Goal: Communication & Community: Answer question/provide support

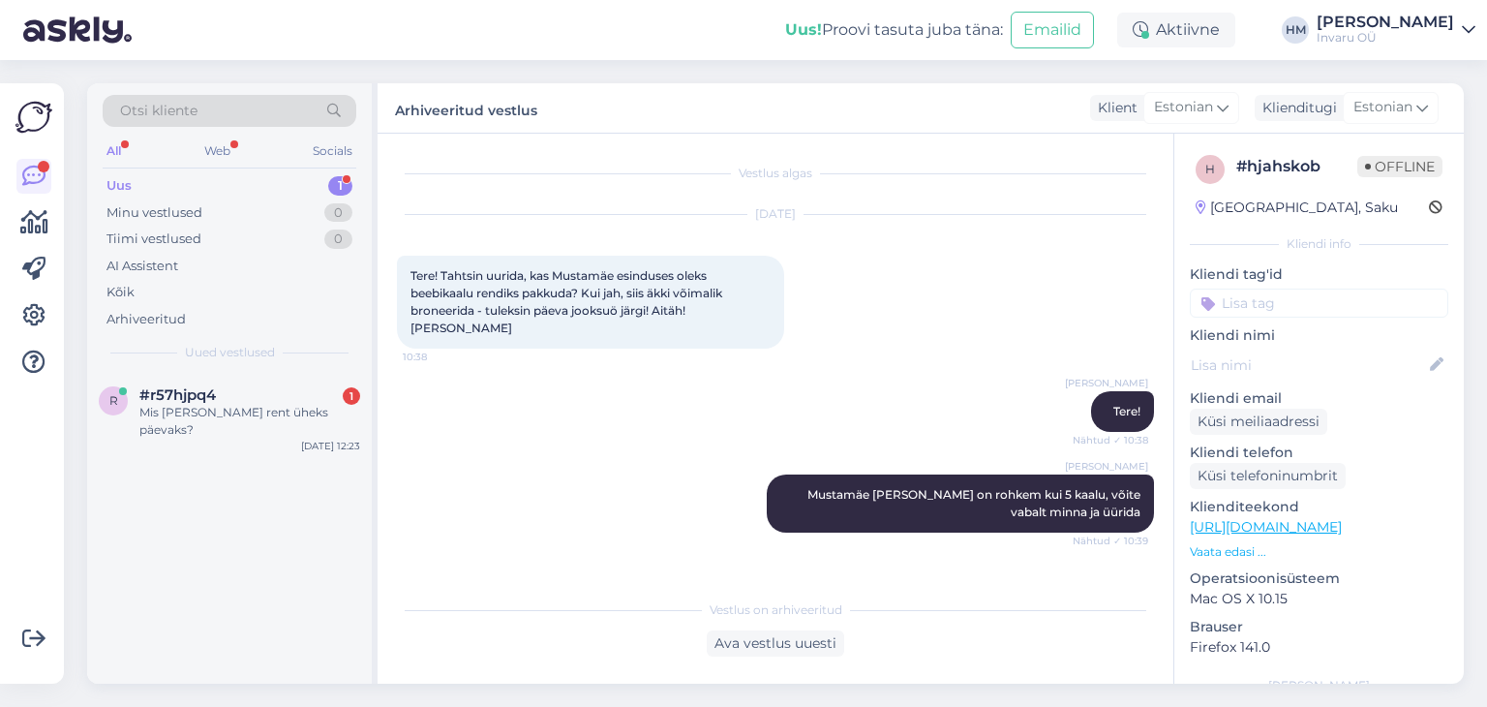
scroll to position [242, 0]
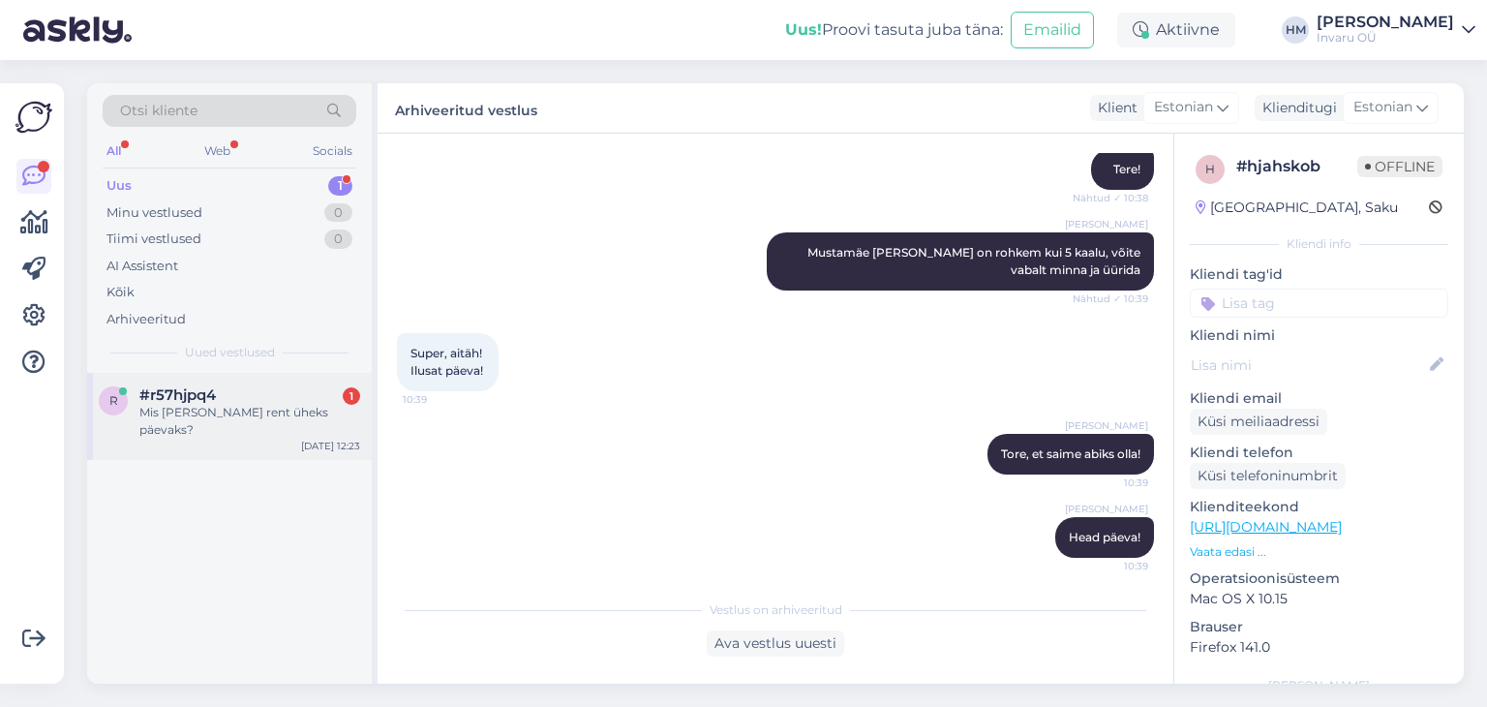
click at [245, 388] on div "#r57hjpq4 1" at bounding box center [249, 394] width 221 height 17
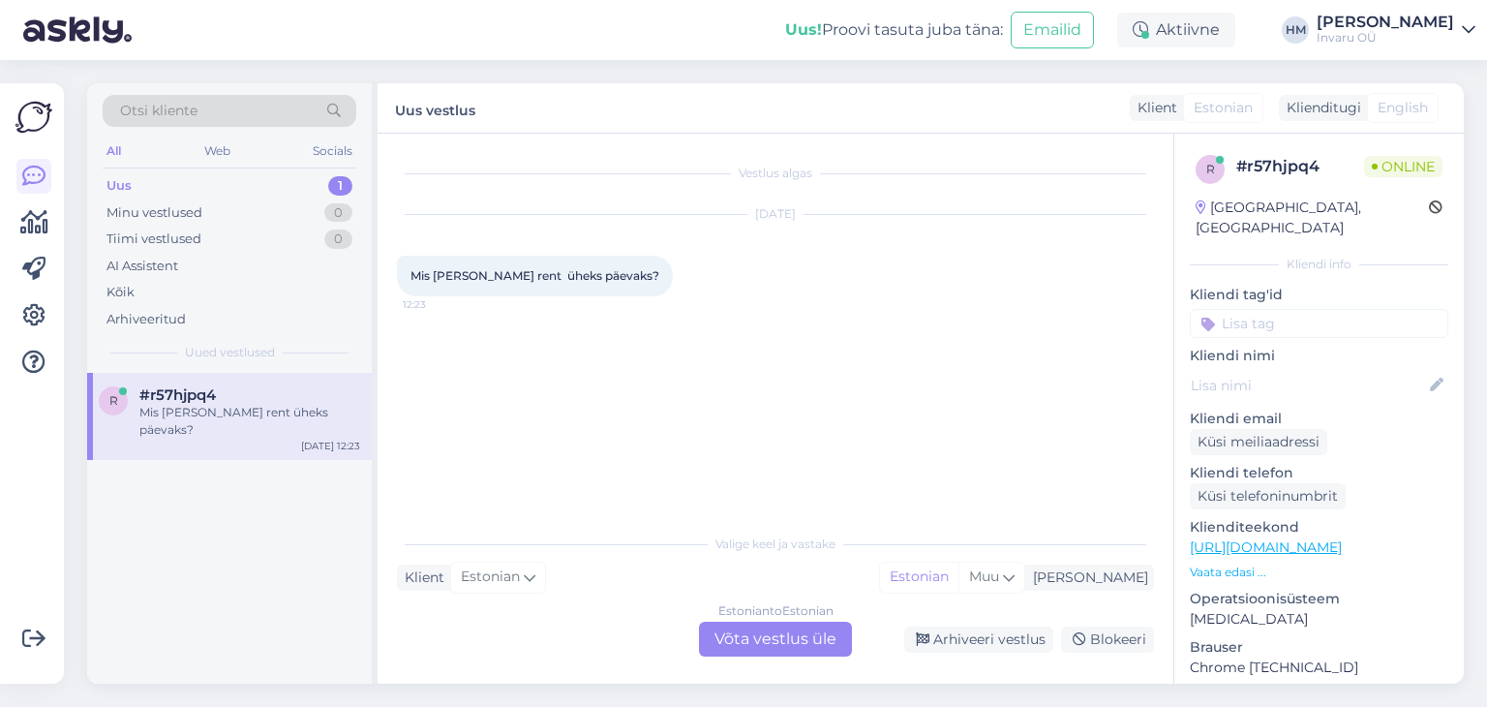
scroll to position [0, 0]
click at [765, 630] on div "Estonian to Estonian Võta vestlus üle" at bounding box center [775, 639] width 153 height 35
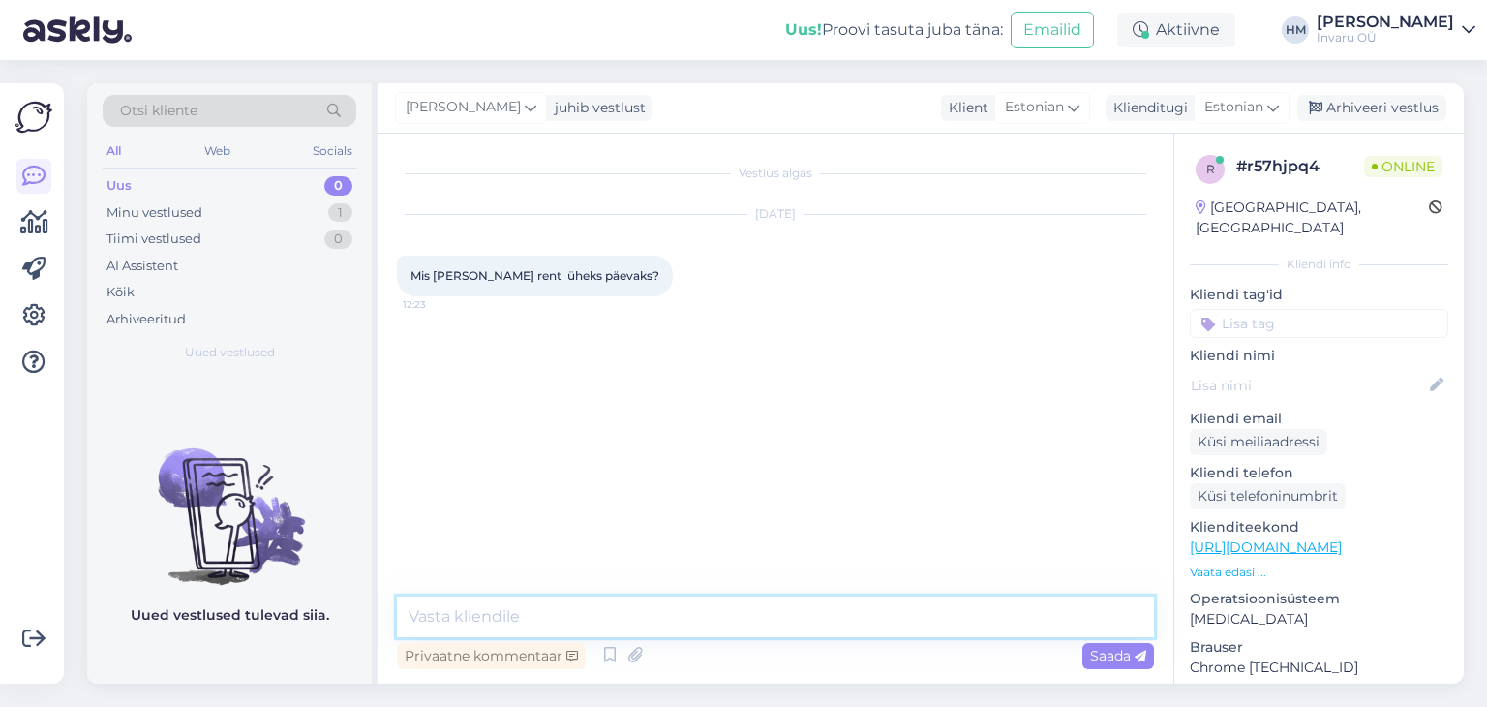
drag, startPoint x: 543, startPoint y: 609, endPoint x: 572, endPoint y: 617, distance: 30.1
click at [542, 609] on textarea at bounding box center [775, 616] width 757 height 41
type textarea "Tere!"
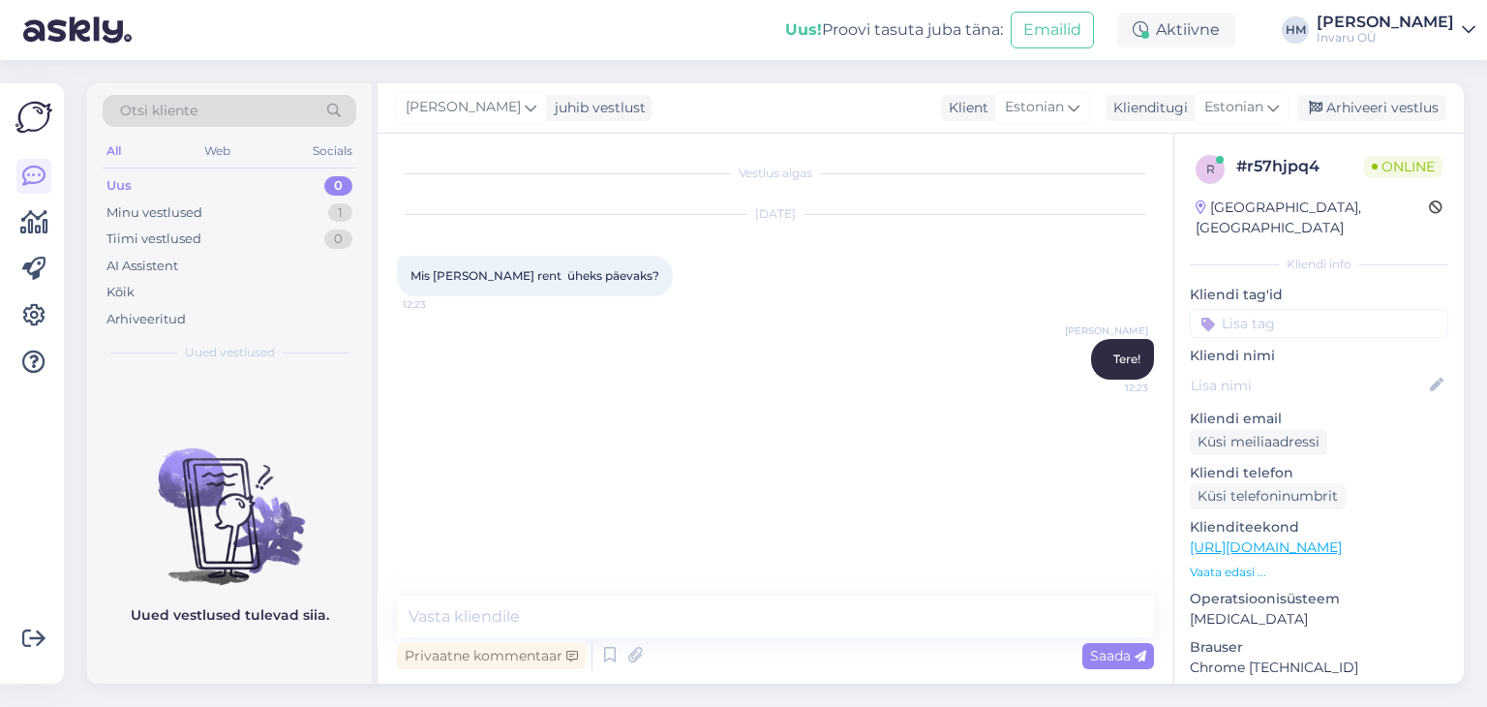
click at [1341, 538] on link "[URL][DOMAIN_NAME]" at bounding box center [1266, 546] width 152 height 17
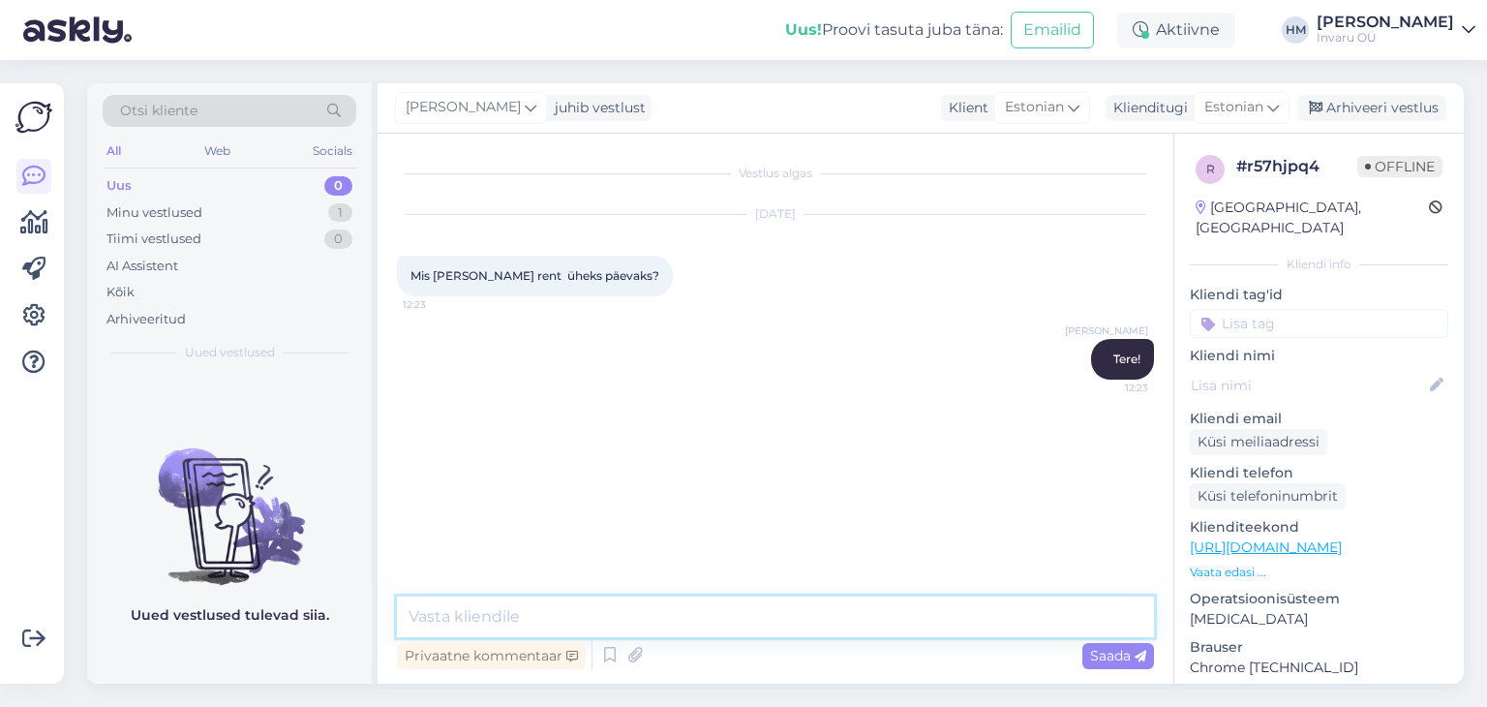
paste textarea "[URL][DOMAIN_NAME]"
click at [708, 615] on textarea "[URL][DOMAIN_NAME] 1.22€/päev" at bounding box center [775, 616] width 757 height 41
type textarea "[URL][DOMAIN_NAME] 1.22€/päev"
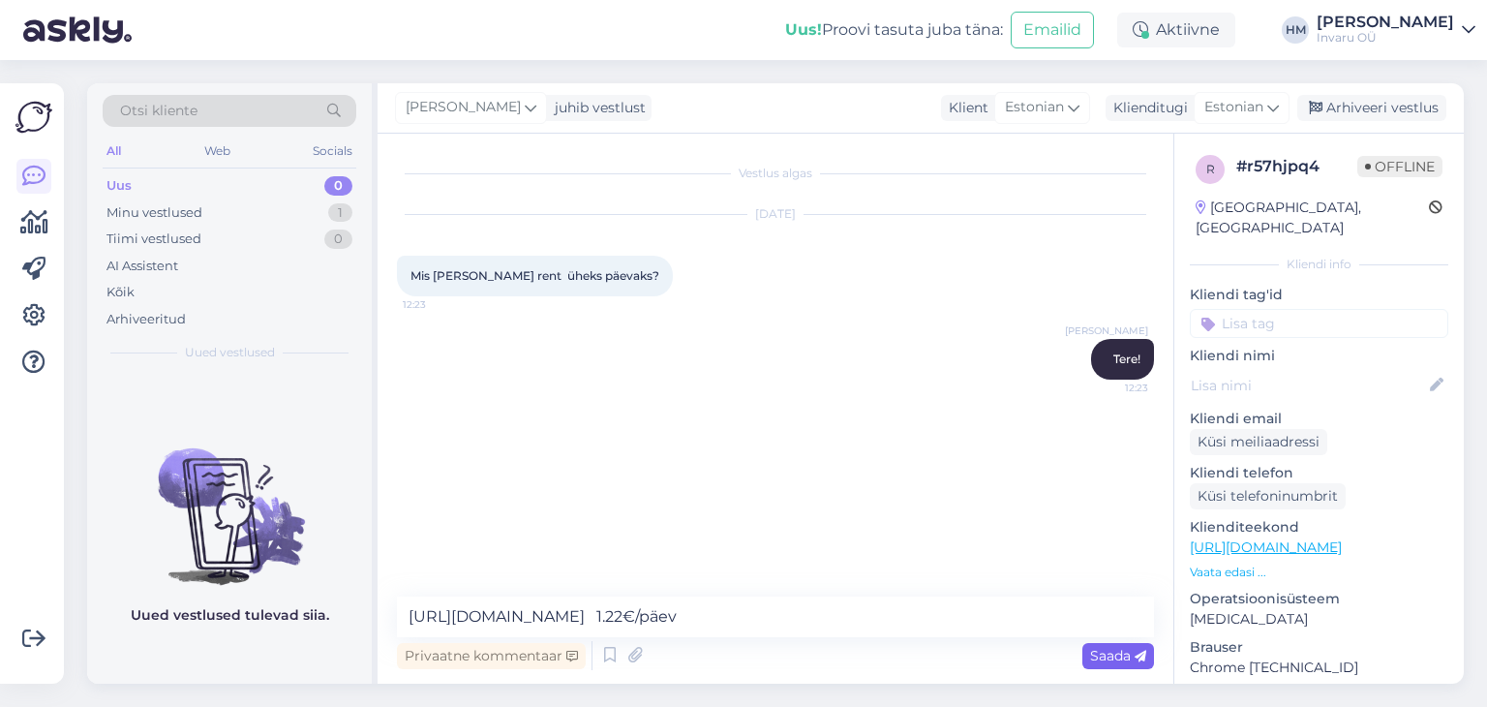
click at [1119, 653] on span "Saada" at bounding box center [1118, 655] width 56 height 17
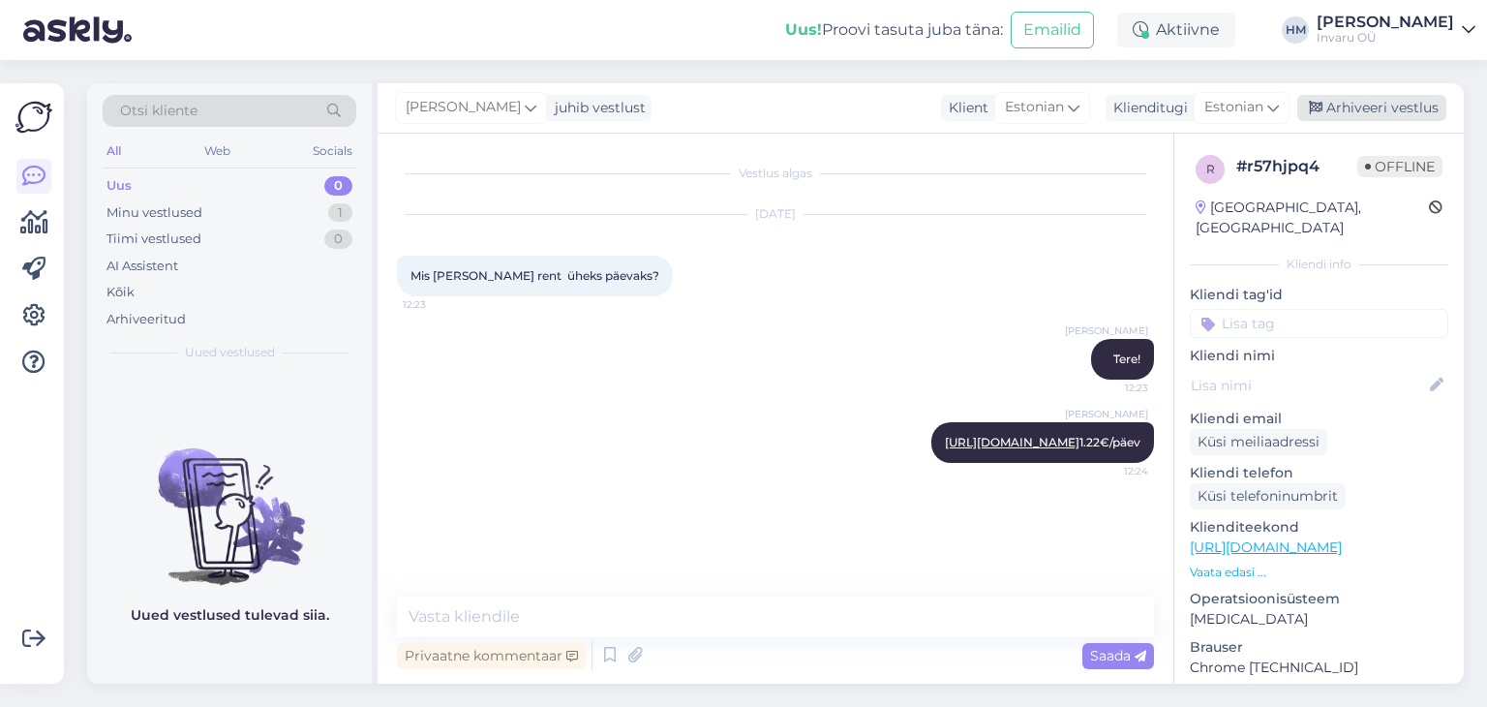
click at [1384, 102] on div "Arhiveeri vestlus" at bounding box center [1372, 108] width 149 height 26
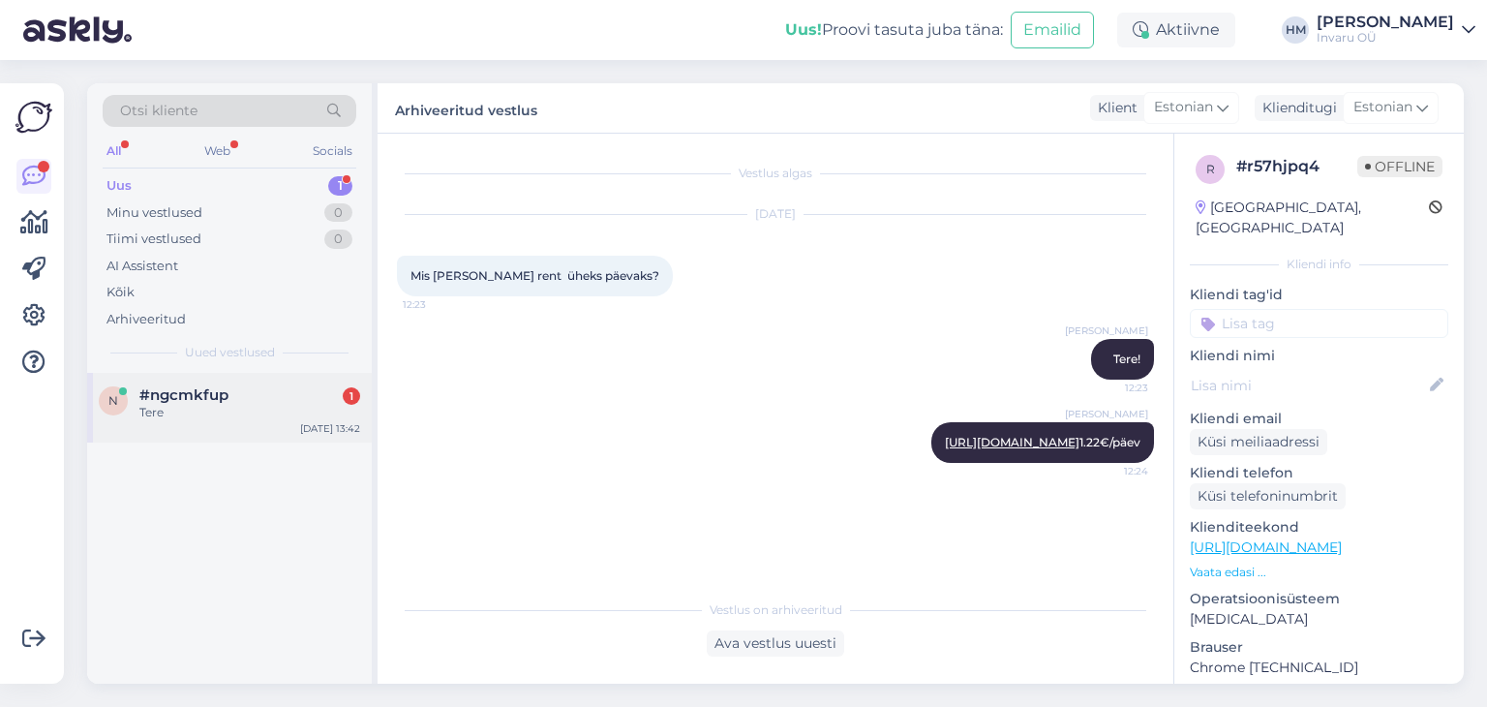
click at [149, 396] on span "#ngcmkfup" at bounding box center [183, 394] width 89 height 17
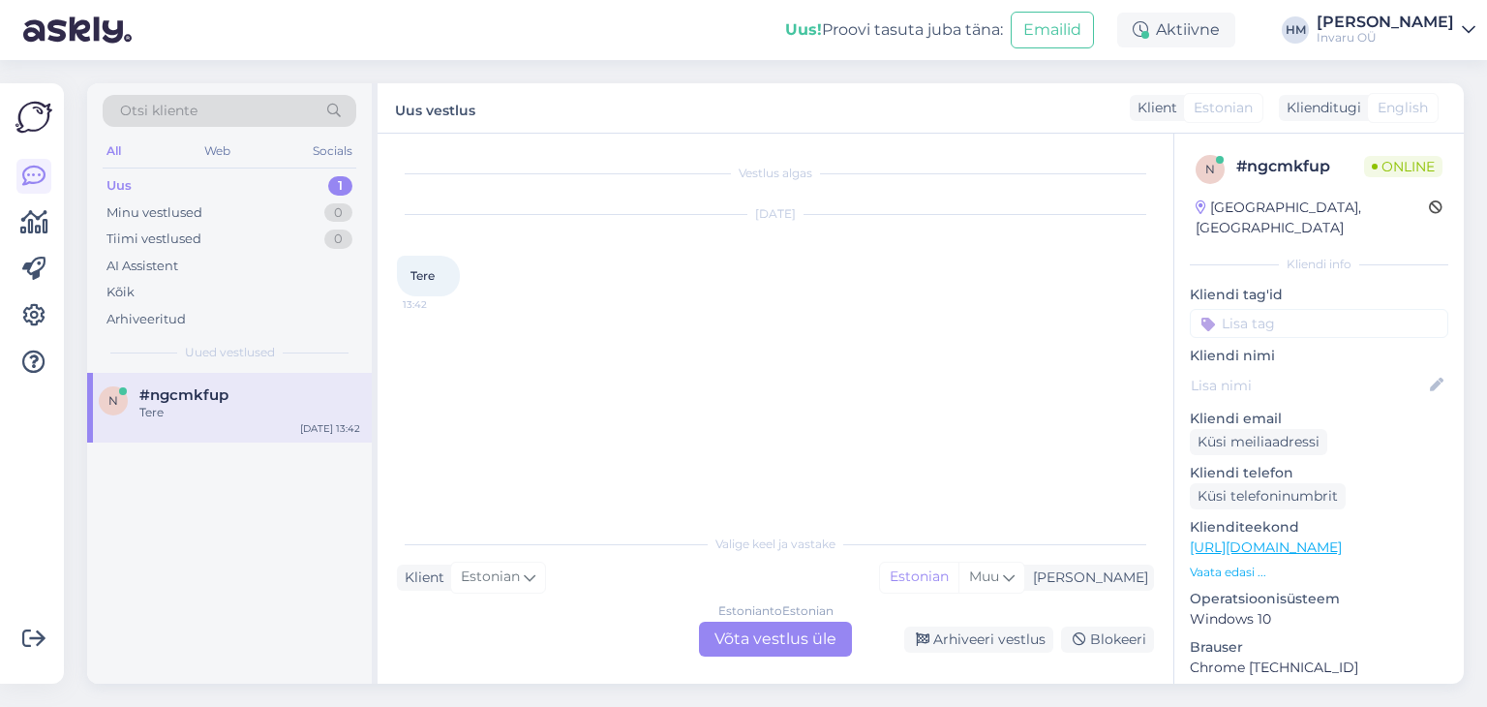
click at [789, 643] on div "Estonian to Estonian Võta vestlus üle" at bounding box center [775, 639] width 153 height 35
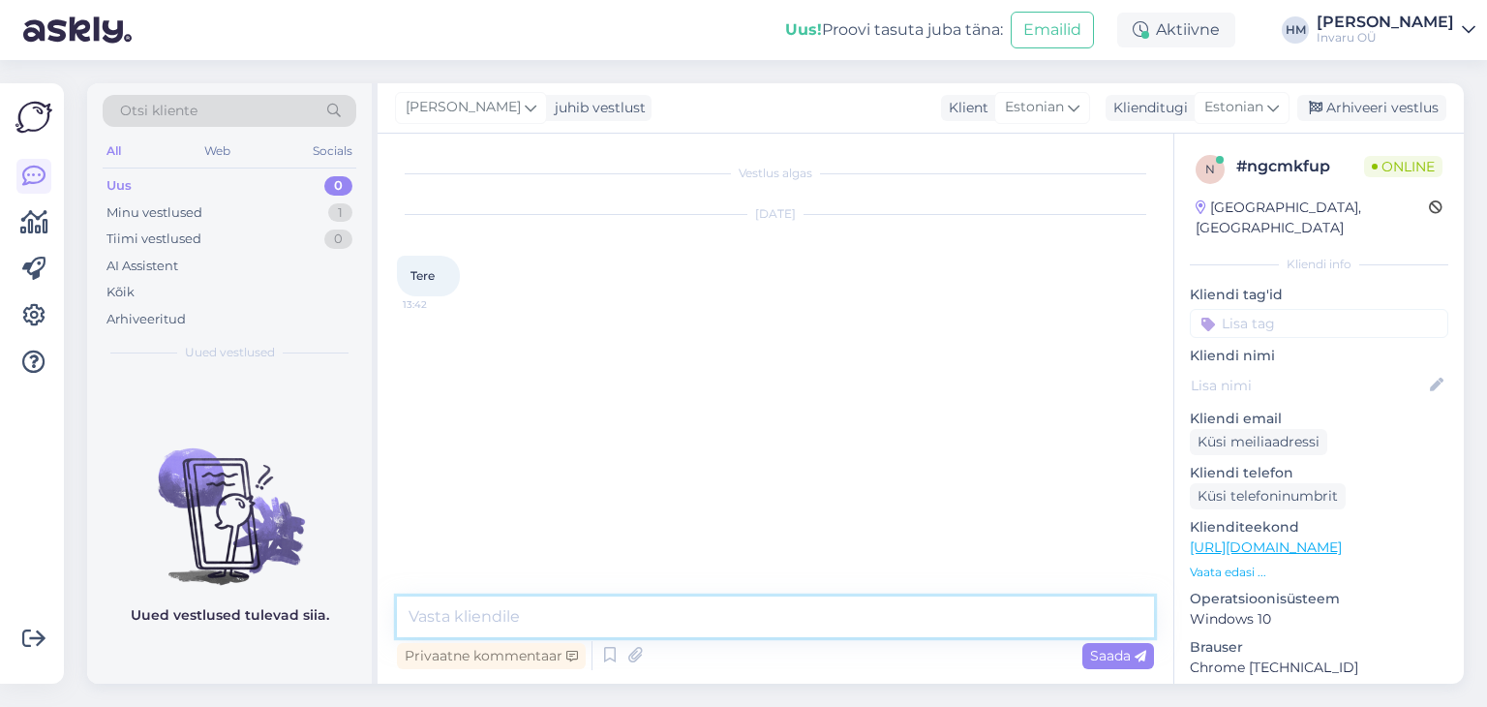
click at [631, 603] on textarea at bounding box center [775, 616] width 757 height 41
type textarea "Tere!"
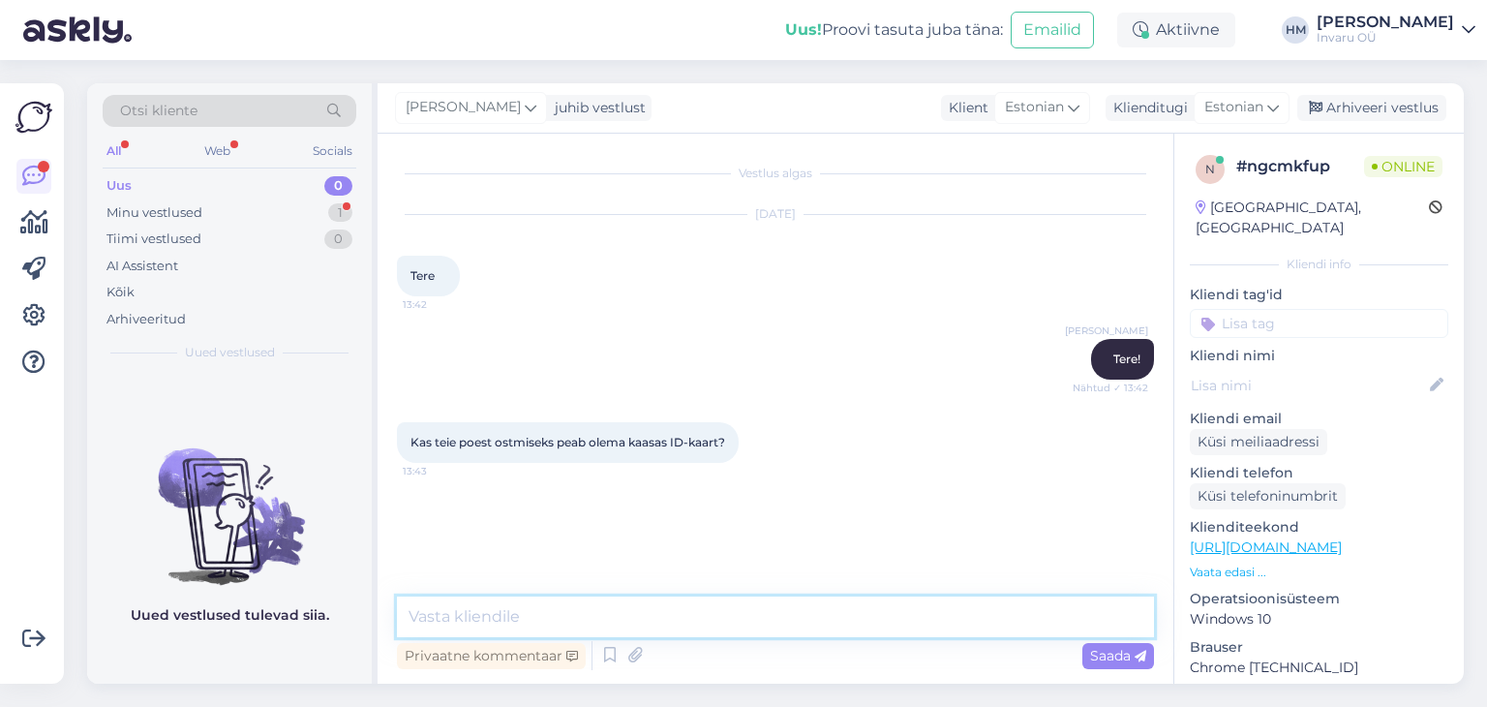
click at [549, 605] on textarea at bounding box center [775, 616] width 757 height 41
type textarea "Jah, peab [PERSON_NAME]"
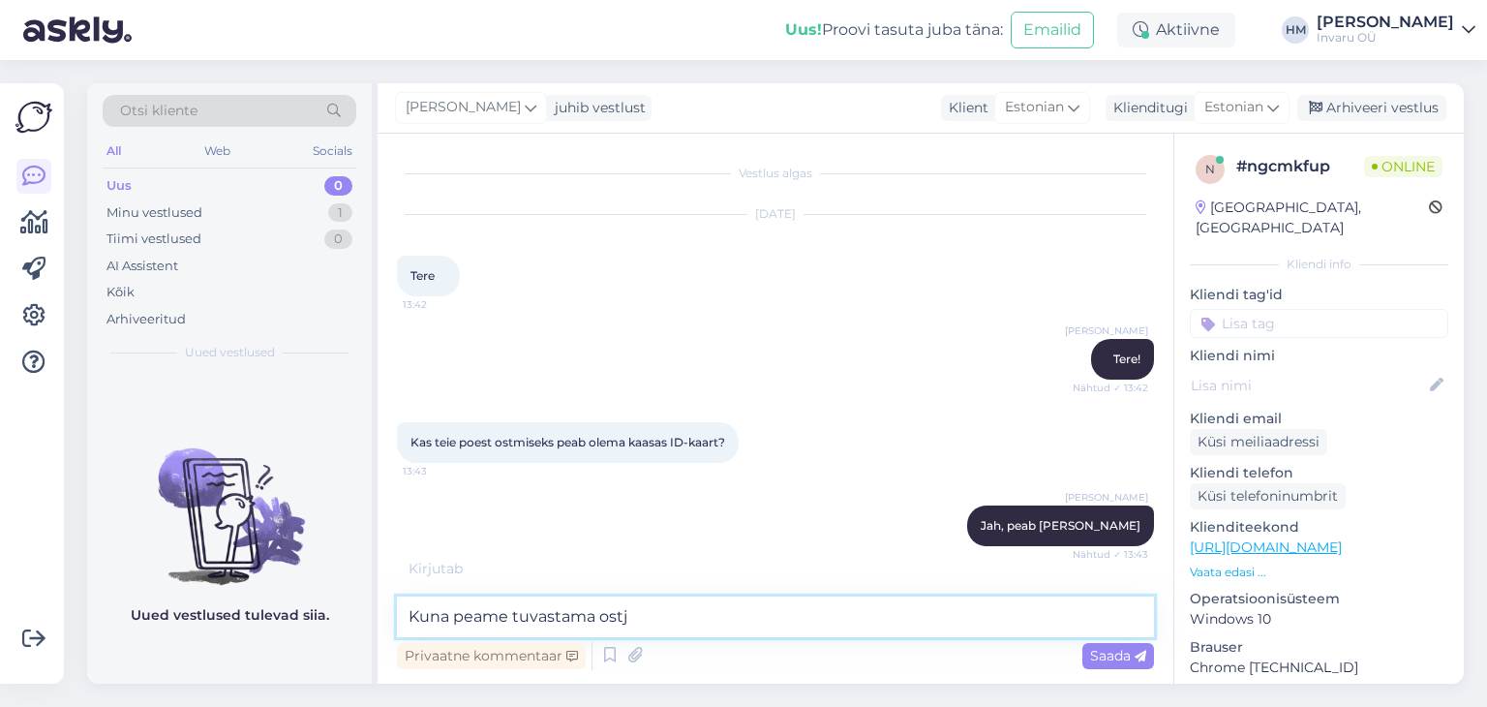
type textarea "Kuna peame tuvastama ostja"
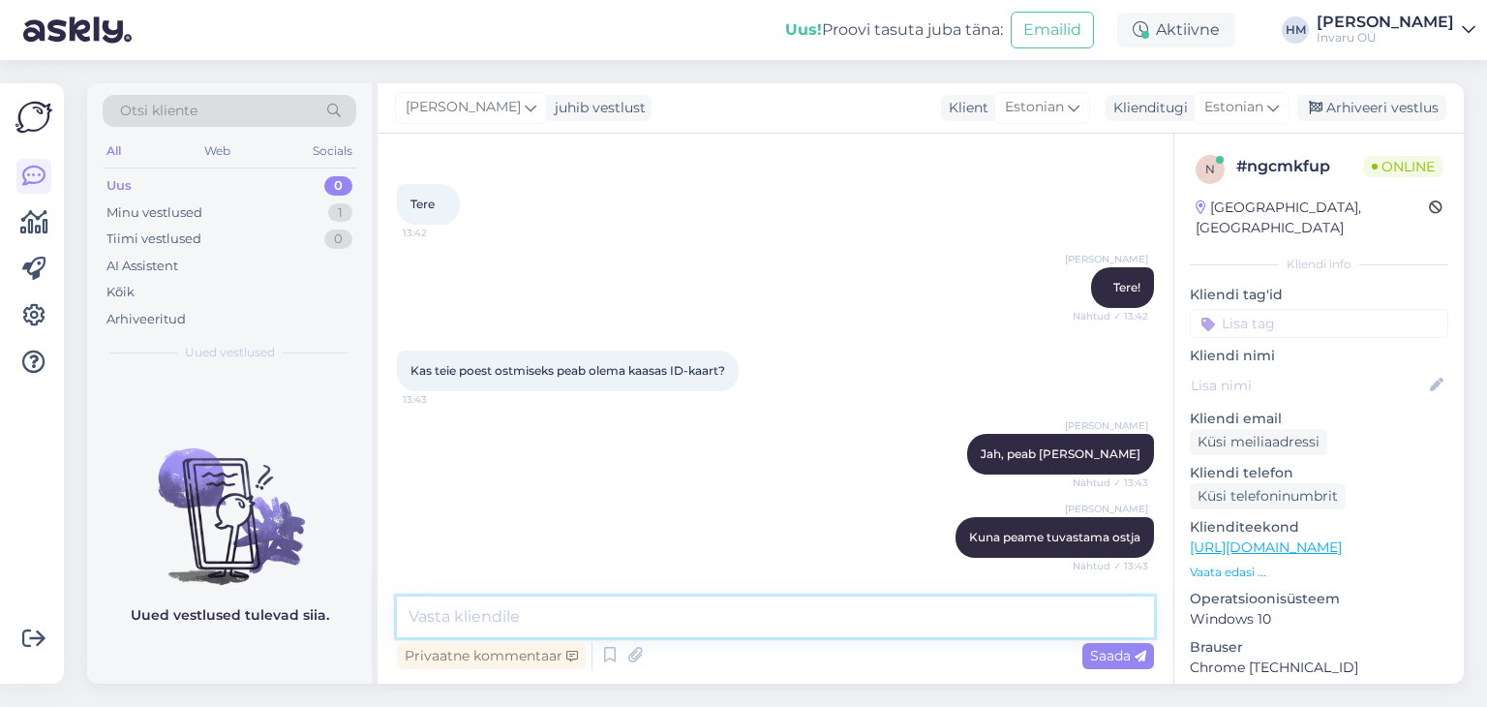
click at [565, 625] on textarea at bounding box center [775, 616] width 757 height 41
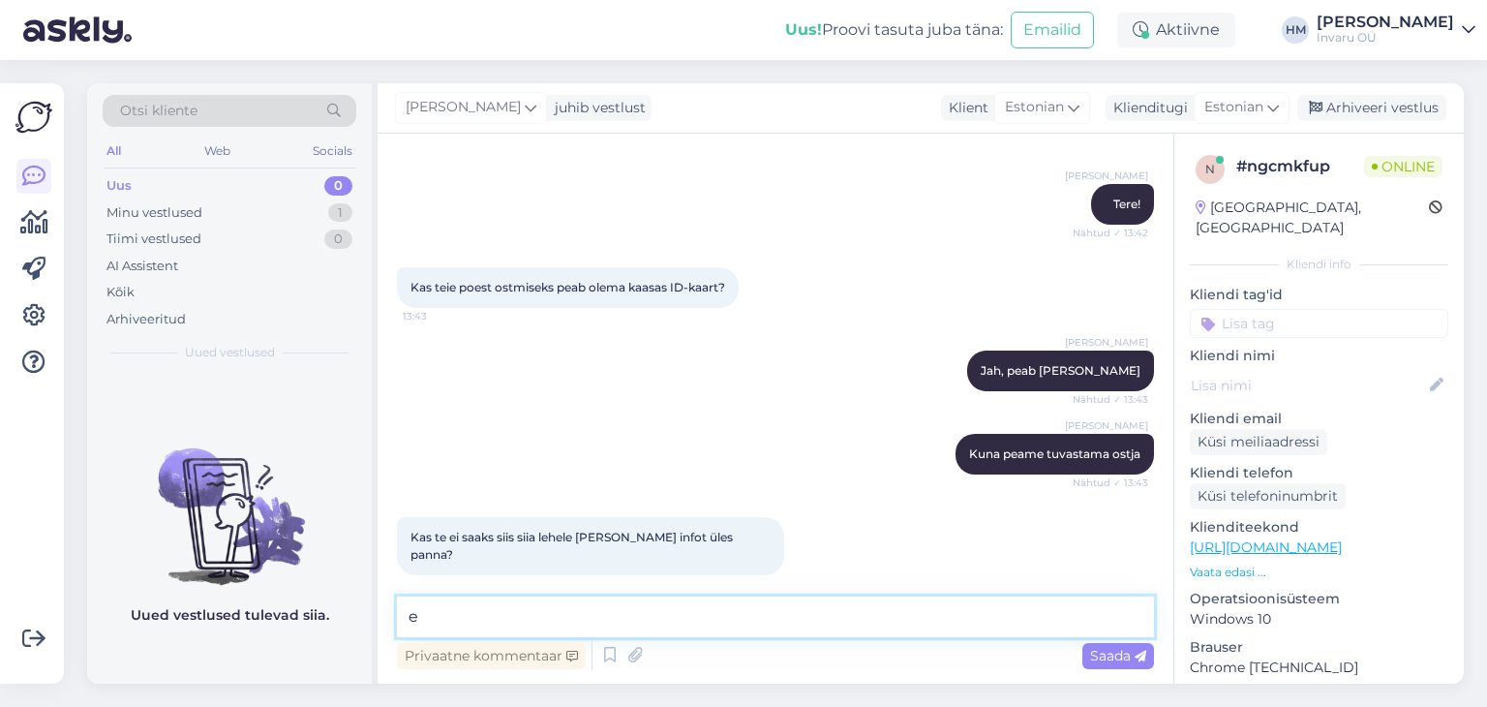
scroll to position [238, 0]
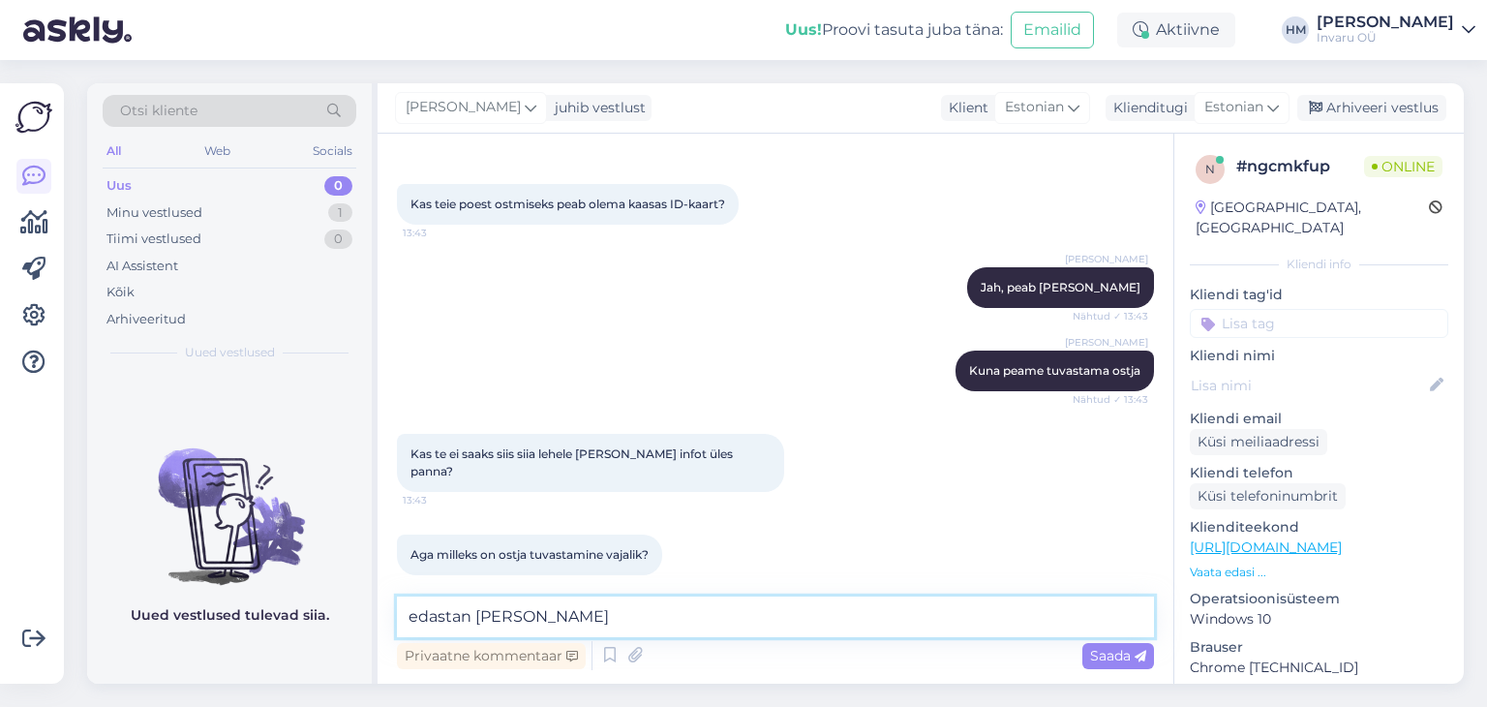
type textarea "edastan [PERSON_NAME]"
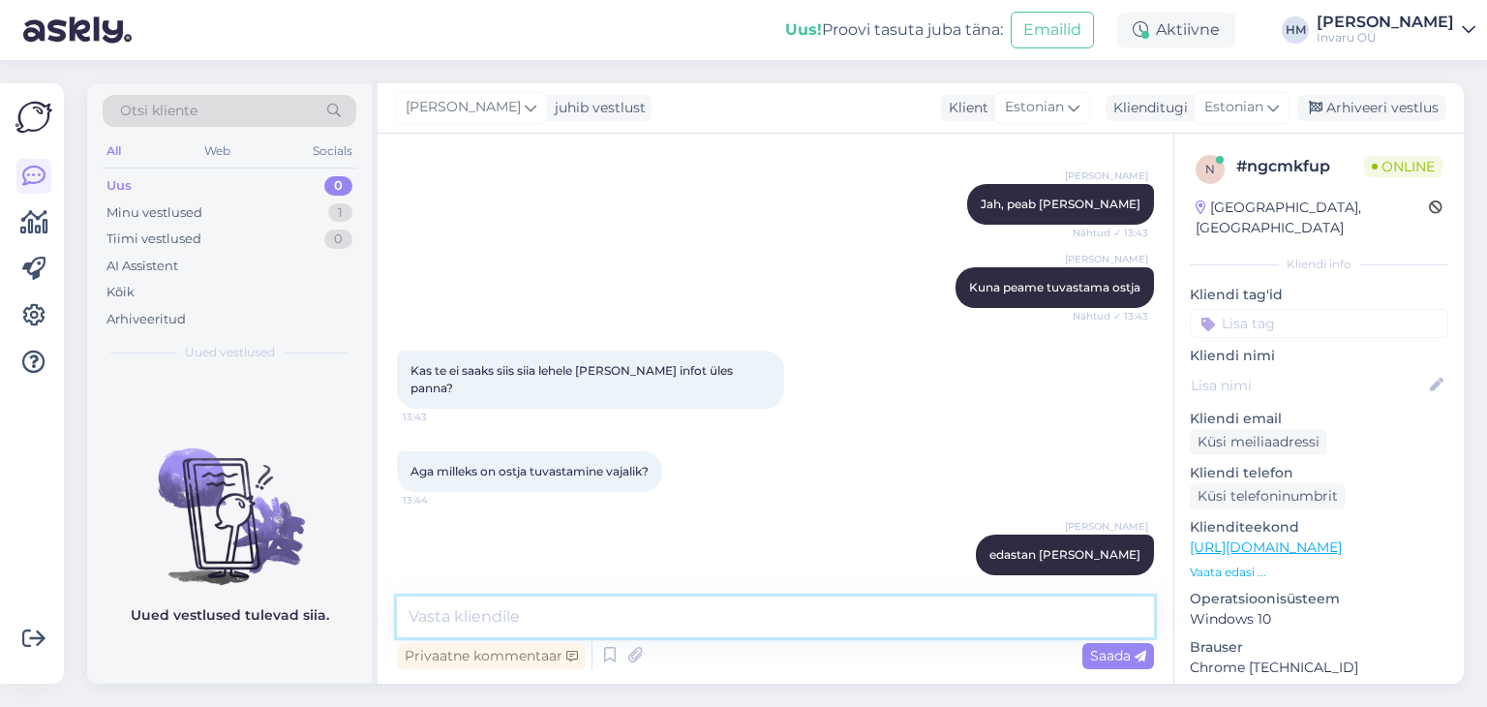
scroll to position [405, 0]
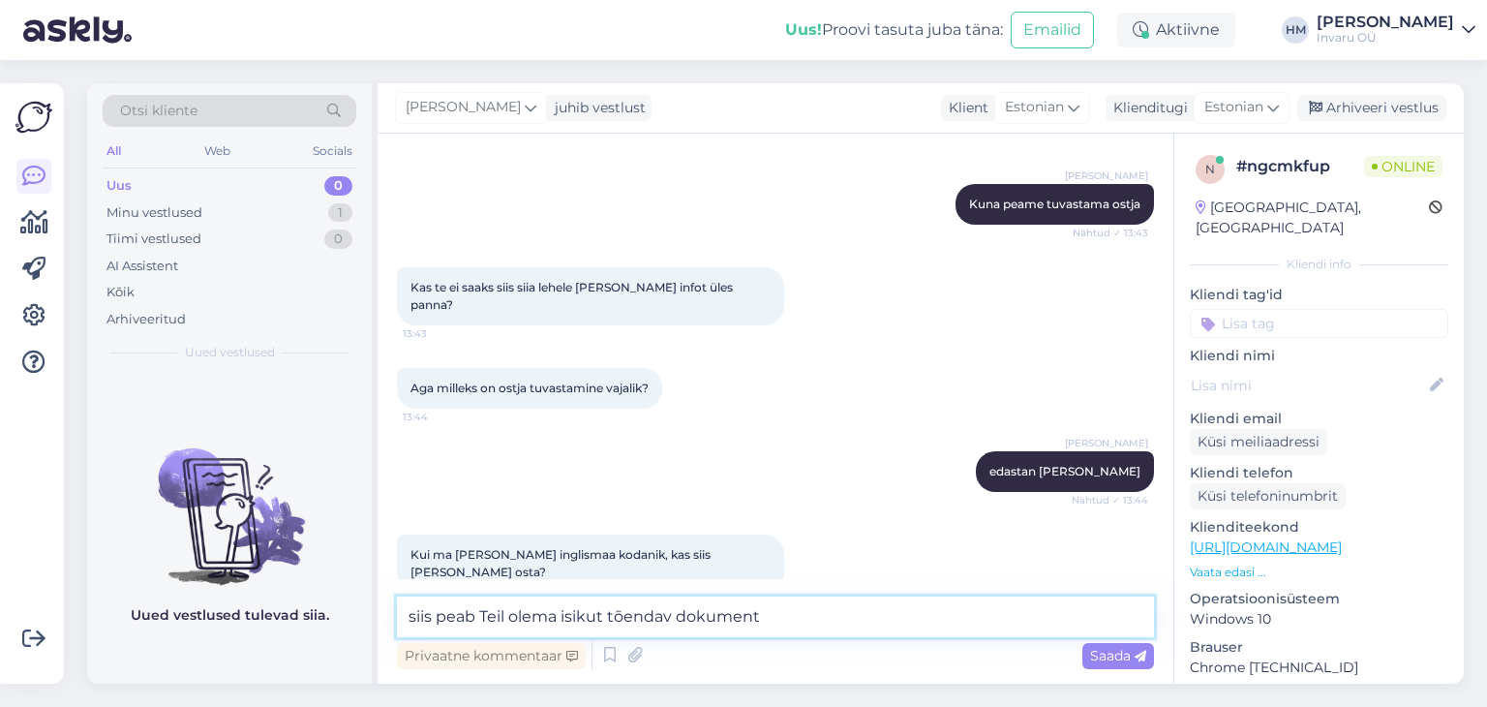
click at [556, 617] on textarea "siis peab Teil olema isikut tõendav dokument" at bounding box center [775, 616] width 757 height 41
type textarea "siis peab Teil olema välismaal välja antud isikut tõendav dokument"
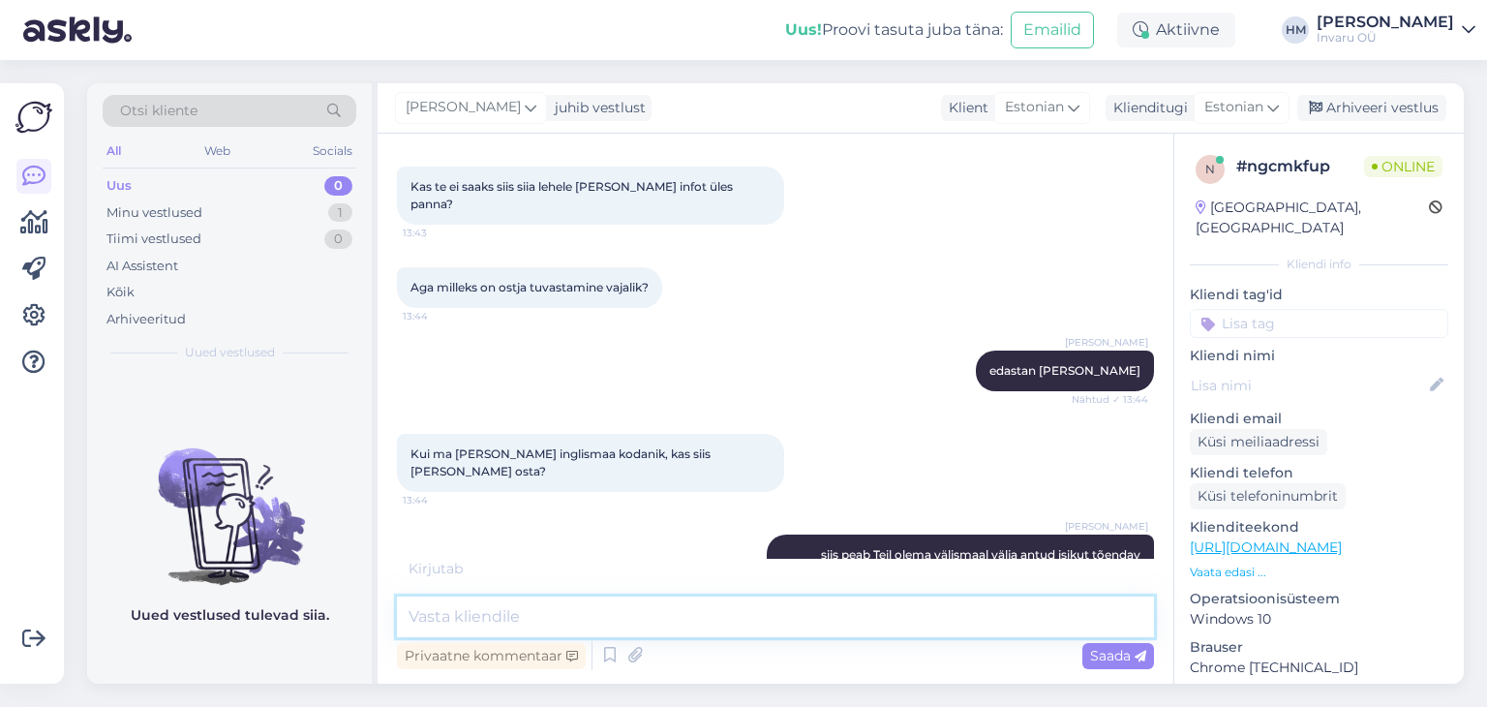
click at [495, 618] on textarea at bounding box center [775, 616] width 757 height 41
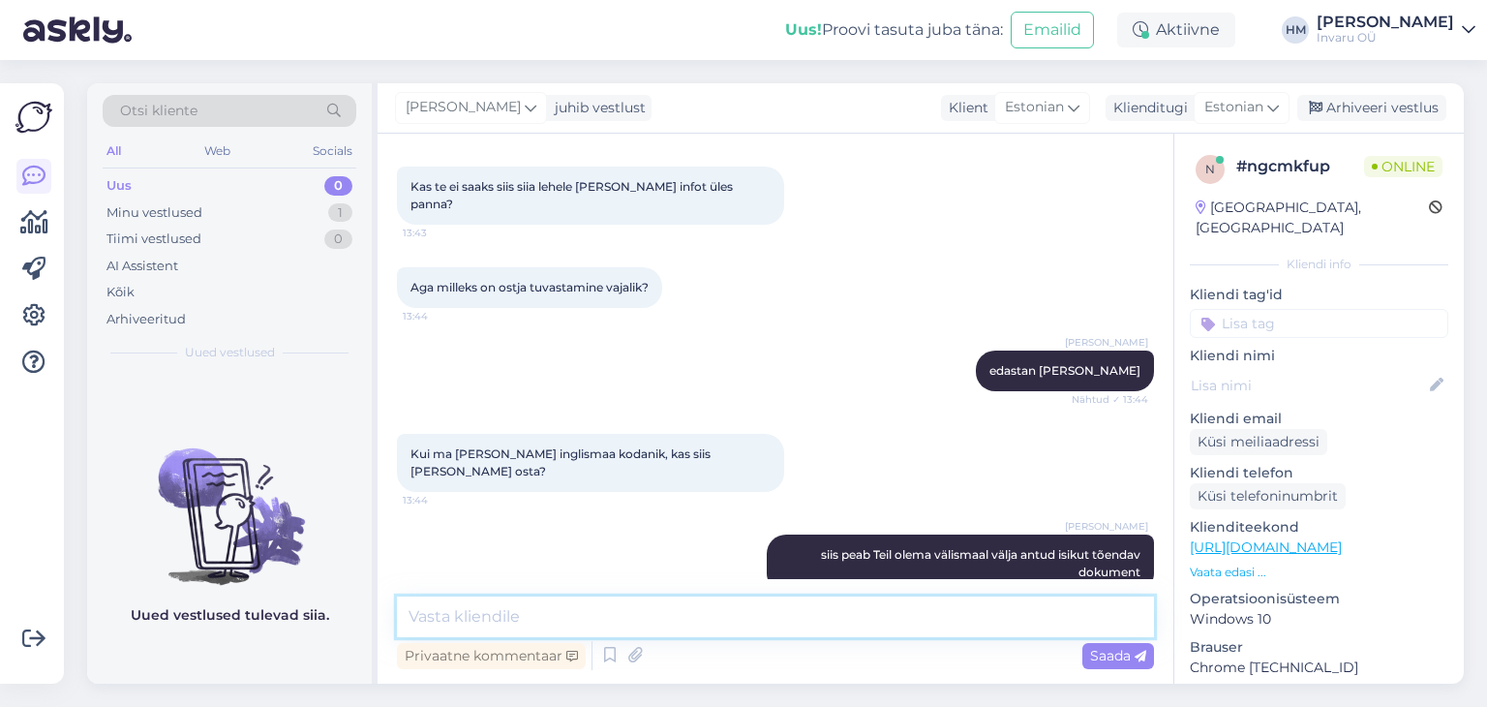
scroll to position [624, 0]
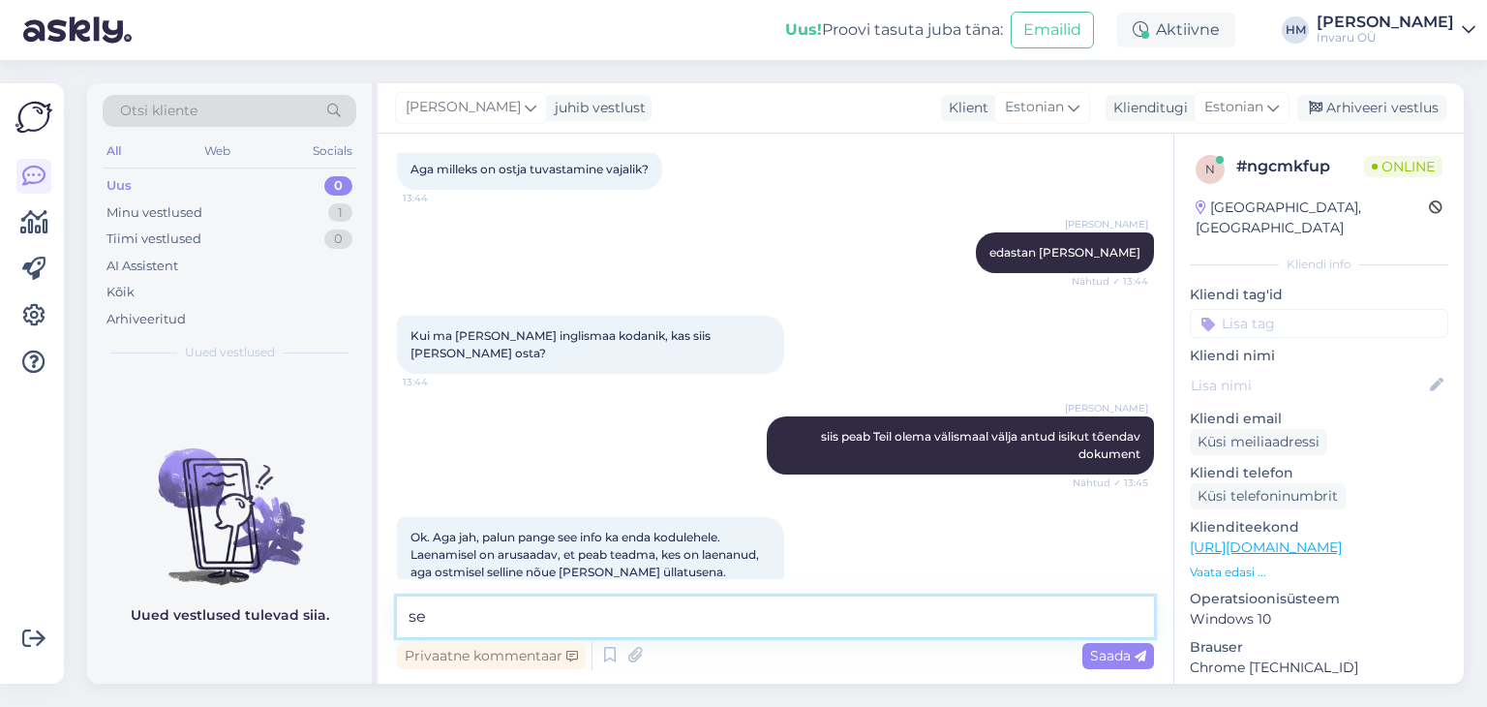
type textarea "s"
type textarea "Hästi"
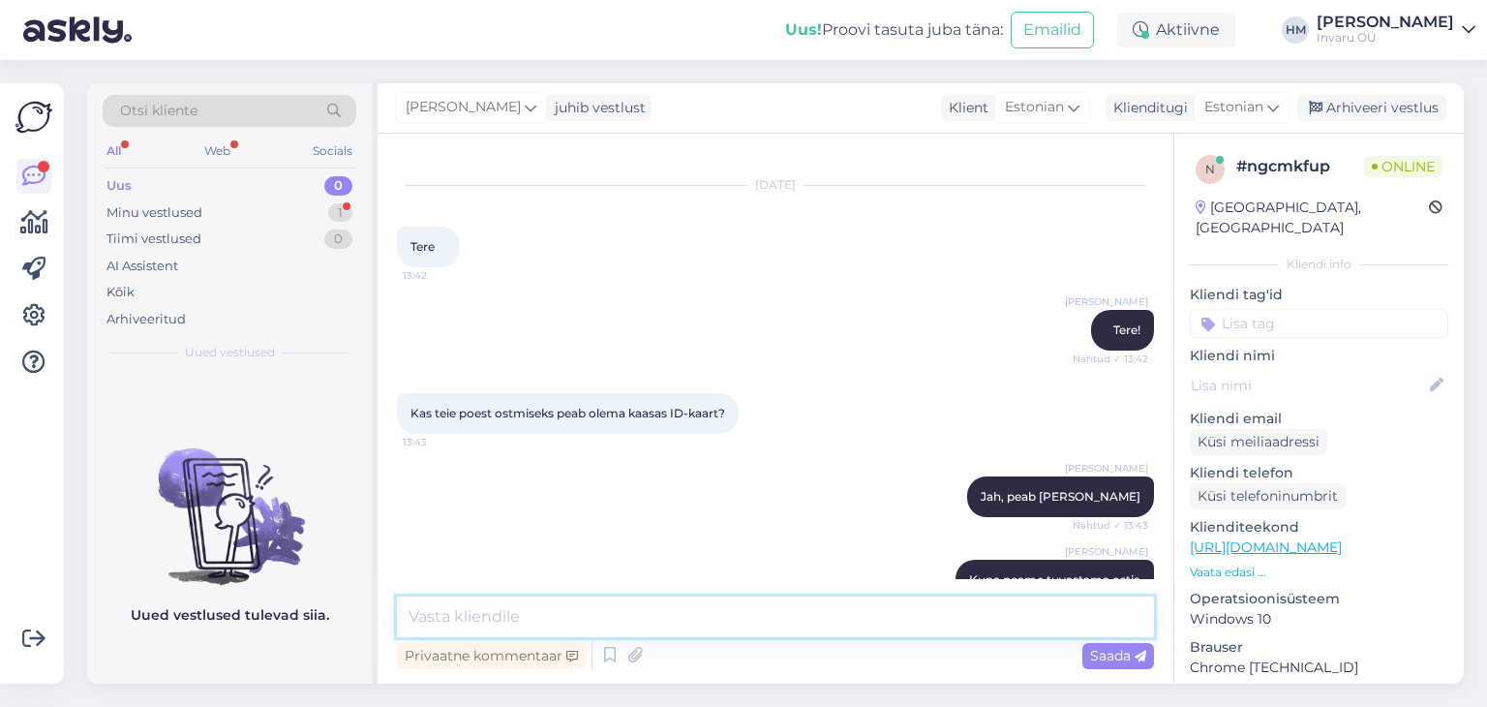
scroll to position [790, 0]
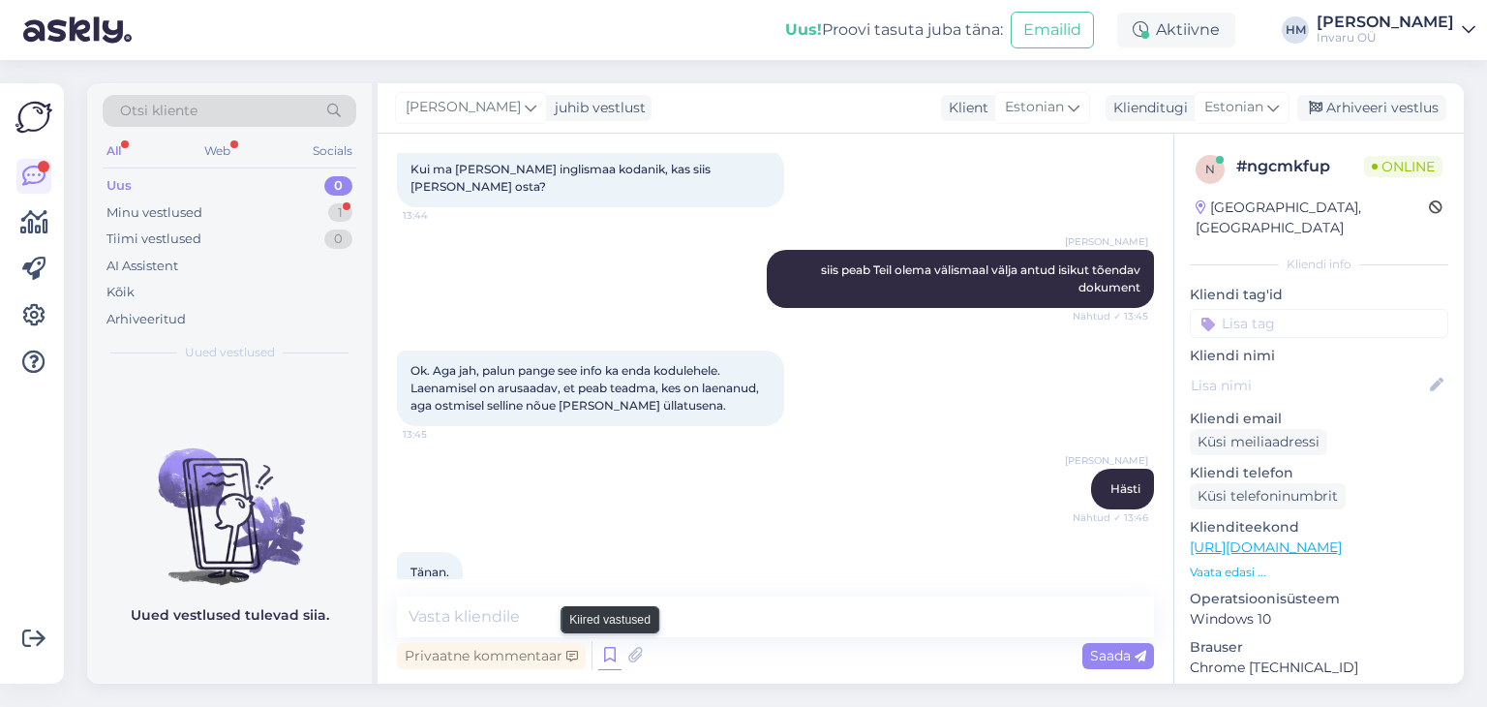
click at [609, 659] on icon at bounding box center [609, 655] width 23 height 29
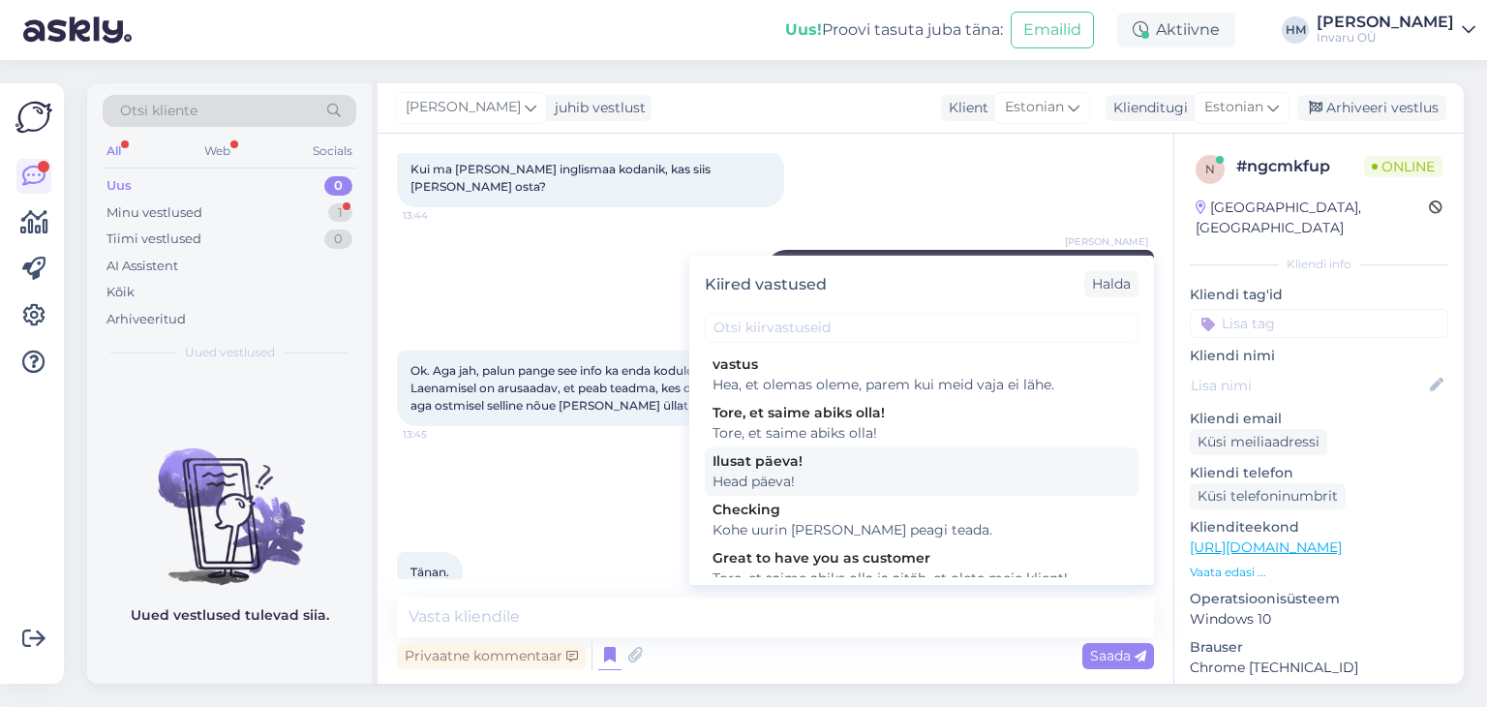
click at [809, 474] on div "Head päeva!" at bounding box center [922, 482] width 418 height 20
type textarea "Head päeva!"
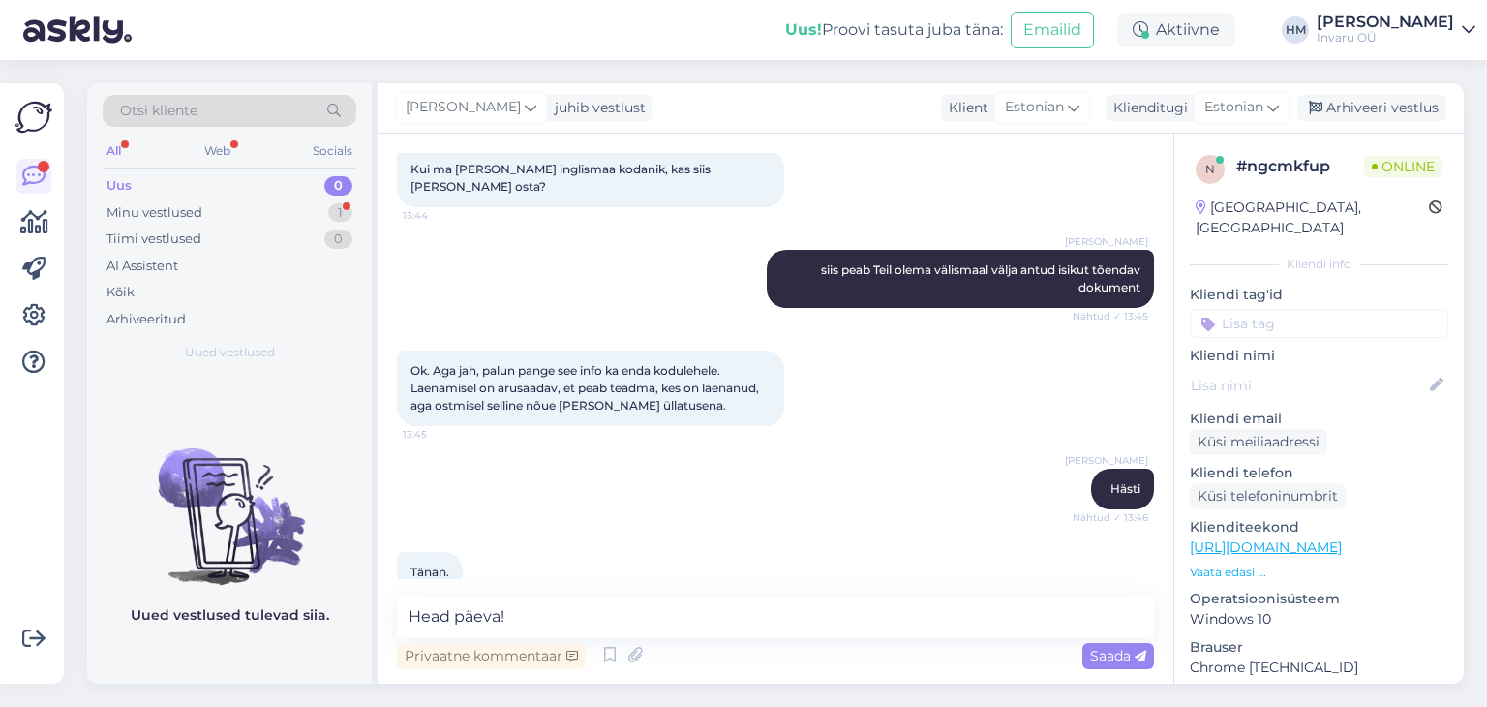
click at [1113, 653] on span "Saada" at bounding box center [1118, 655] width 56 height 17
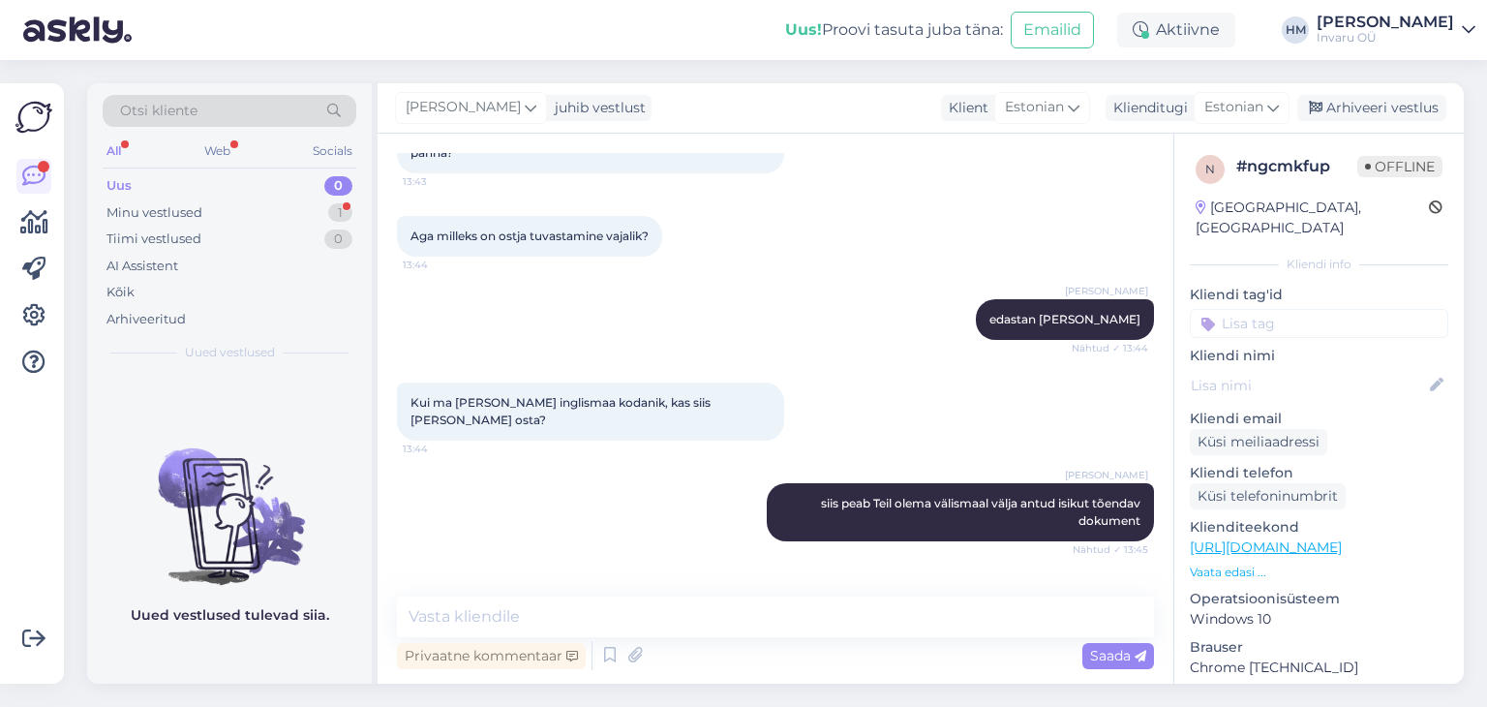
scroll to position [583, 0]
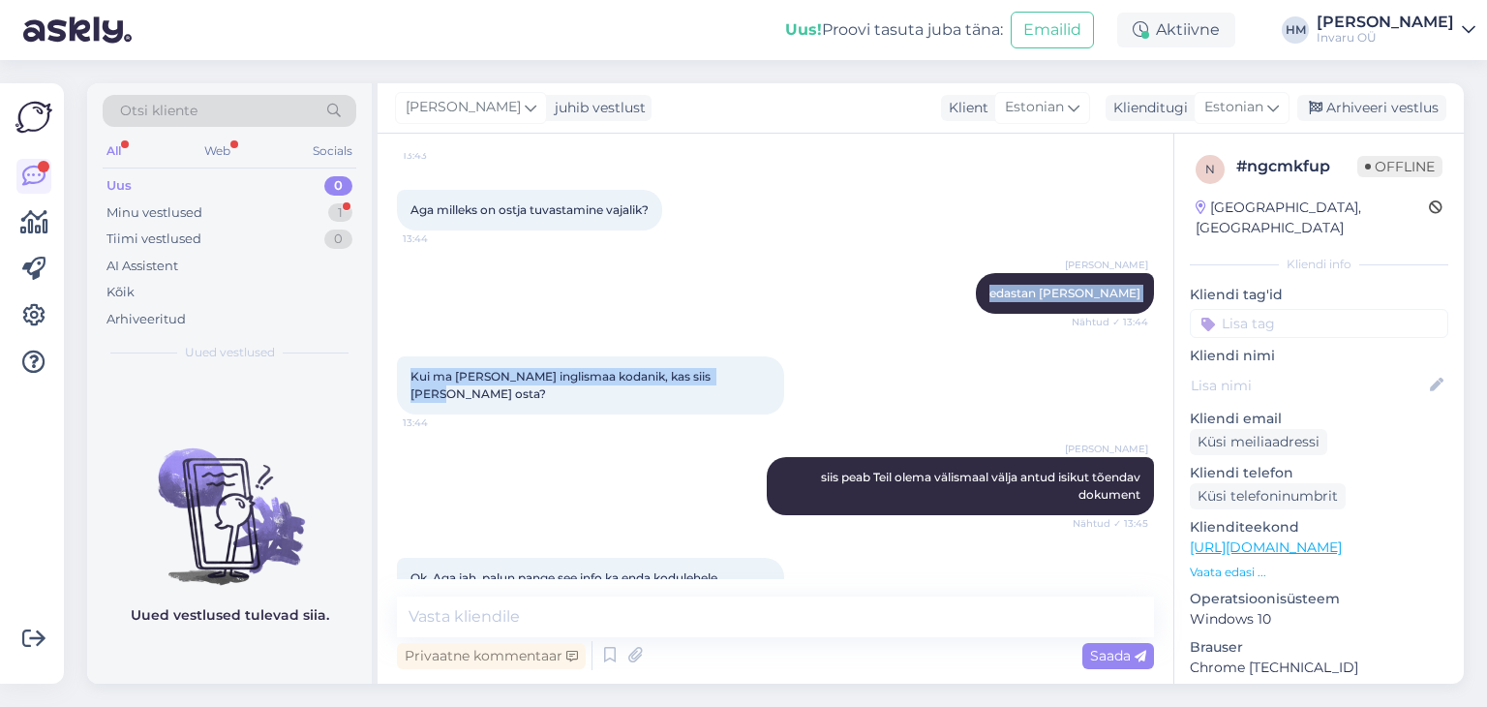
drag, startPoint x: 396, startPoint y: 260, endPoint x: 902, endPoint y: 332, distance: 511.5
click at [902, 332] on div "Vestlus algas [DATE] Tere 13:42 [PERSON_NAME] Tere! Nähtud ✓ 13:42 Kas teie poe…" at bounding box center [784, 366] width 775 height 426
click at [941, 263] on div "[PERSON_NAME] edastan Teie soovi Nähtud ✓ 13:44" at bounding box center [775, 293] width 757 height 83
drag, startPoint x: 944, startPoint y: 167, endPoint x: 1015, endPoint y: 194, distance: 75.7
click at [944, 168] on div "Aga milleks on ostja tuvastamine vajalik? 13:44" at bounding box center [775, 209] width 757 height 83
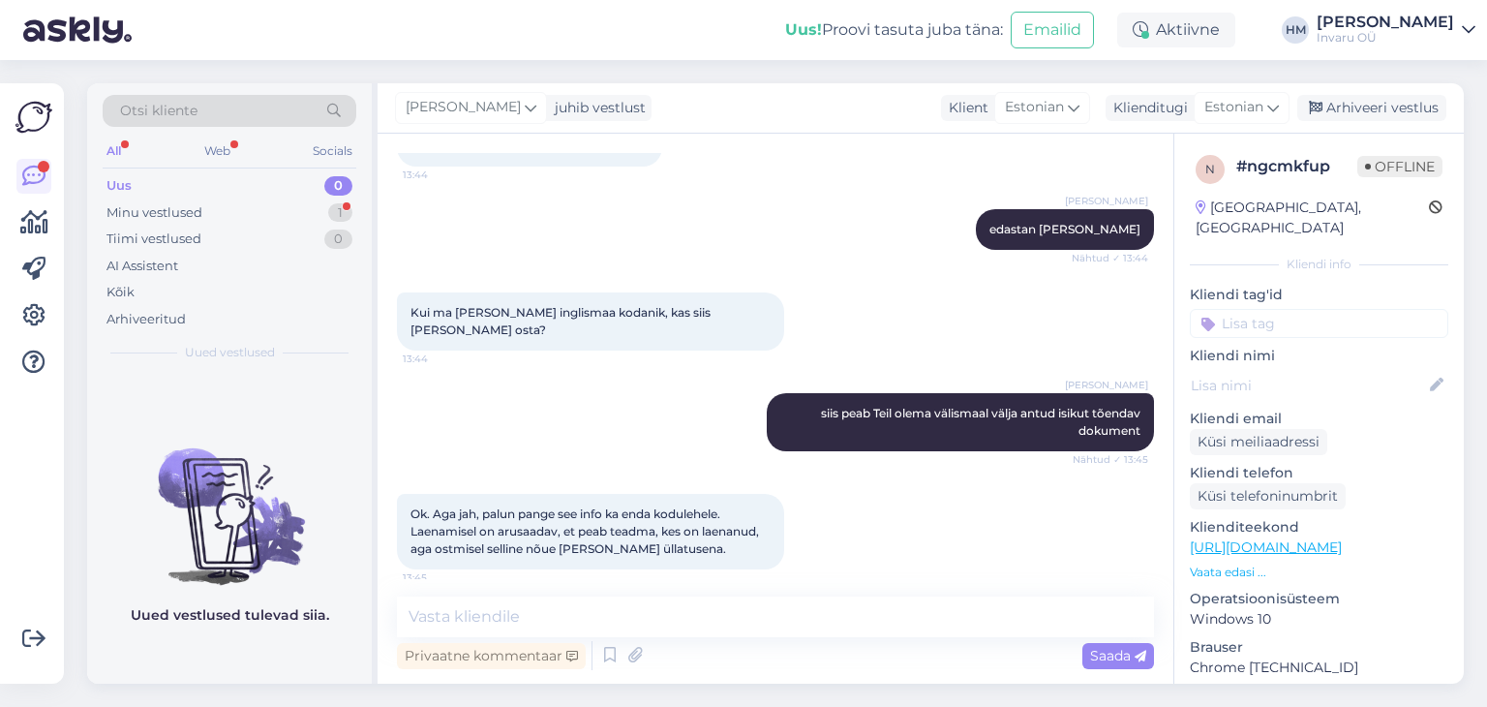
scroll to position [680, 0]
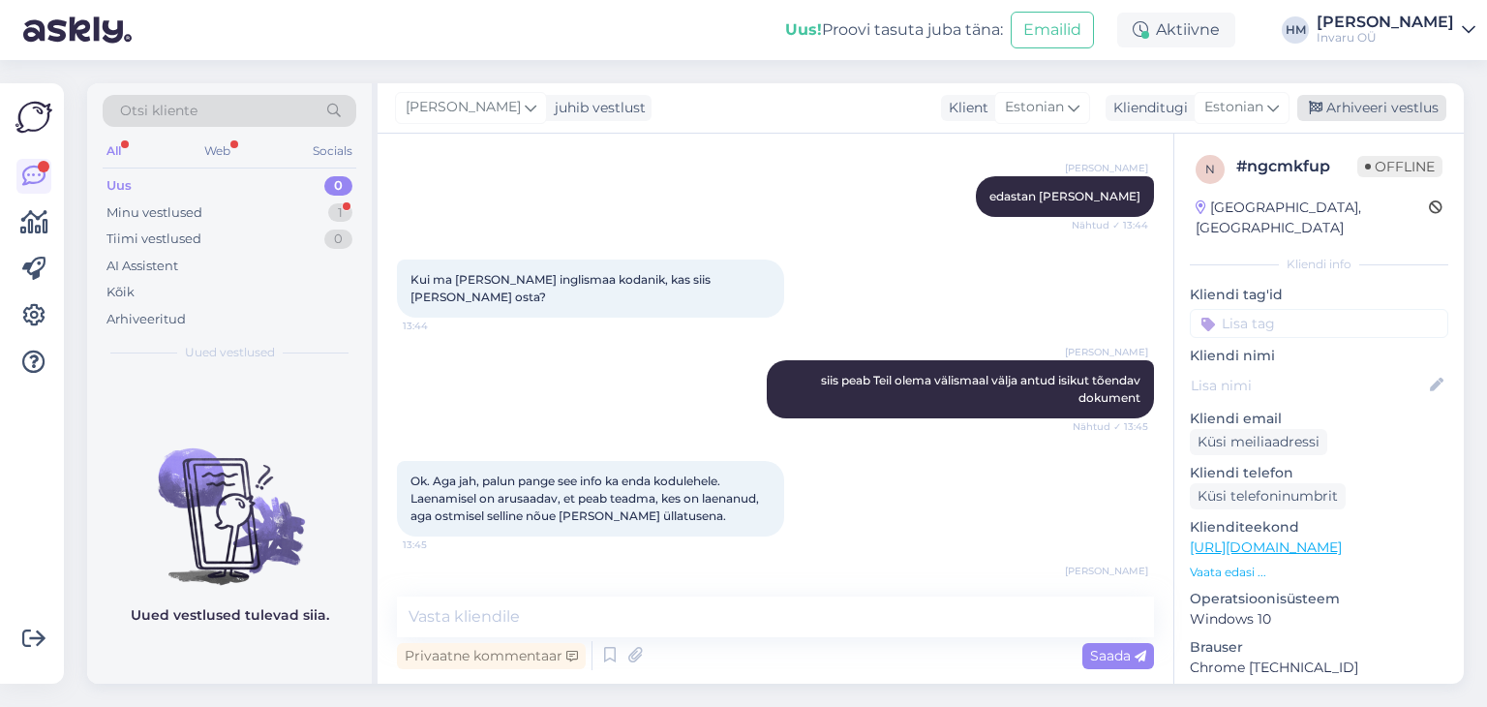
click at [1366, 107] on div "Arhiveeri vestlus" at bounding box center [1372, 108] width 149 height 26
